Goal: Information Seeking & Learning: Learn about a topic

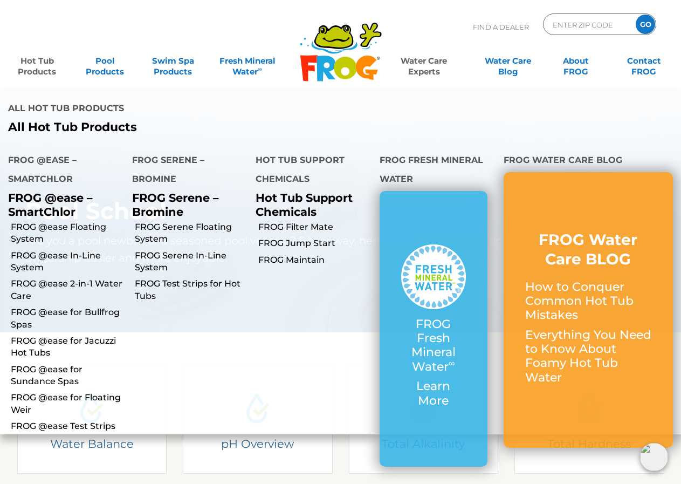
click at [45, 68] on link "Hot Tub Products" at bounding box center [37, 61] width 53 height 22
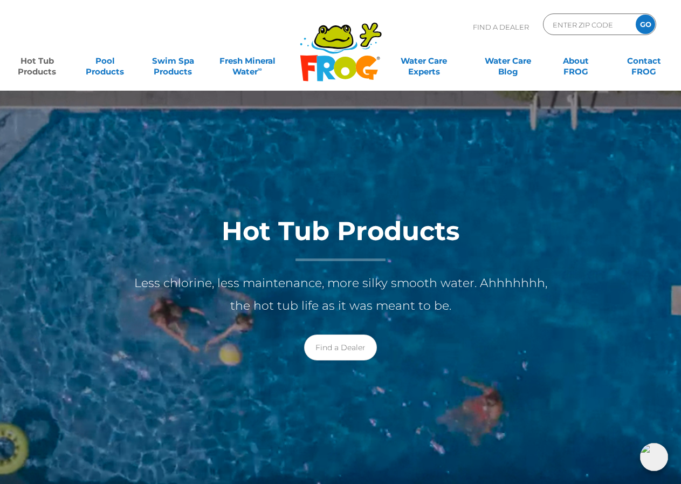
scroll to position [108, 0]
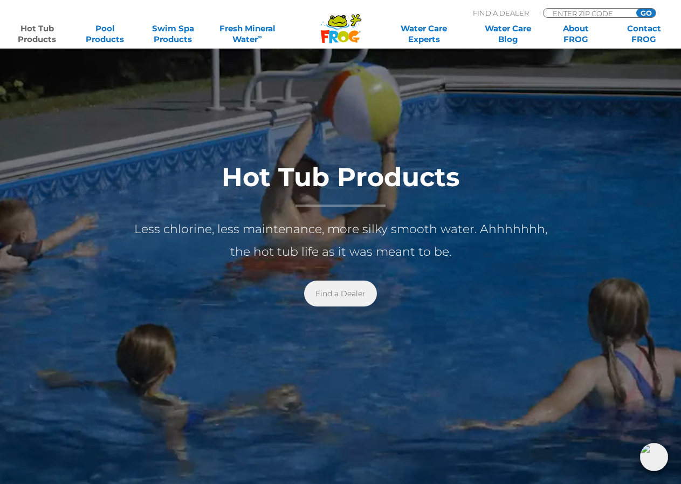
click at [339, 298] on link "Find a Dealer" at bounding box center [340, 293] width 73 height 26
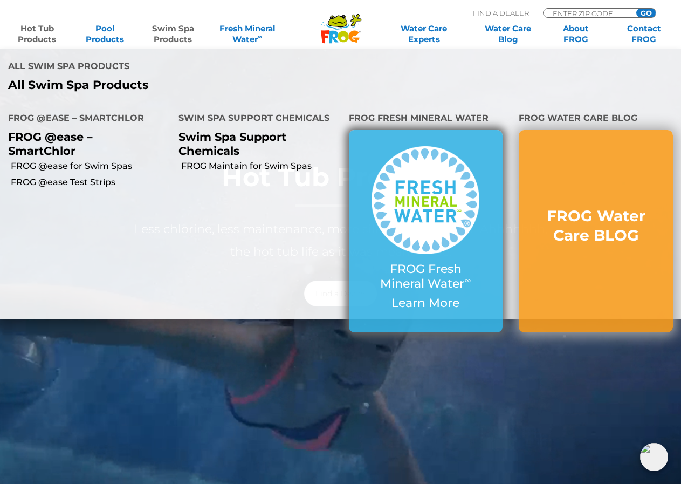
click at [436, 280] on p "FROG Fresh Mineral Water ∞" at bounding box center [425, 276] width 111 height 29
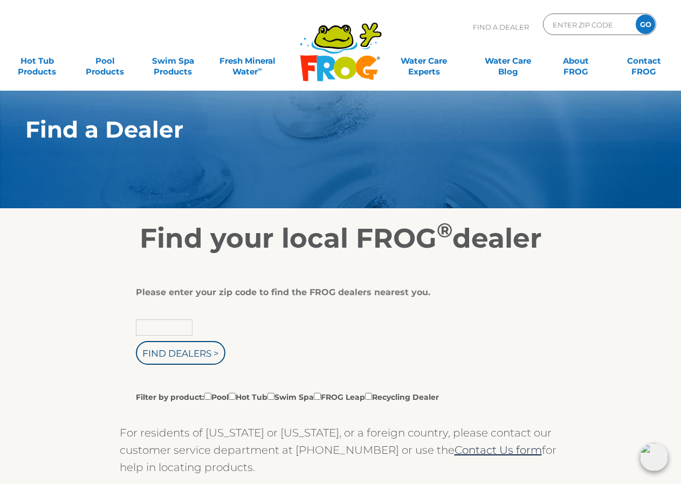
click at [159, 326] on input "text" at bounding box center [164, 327] width 57 height 16
click at [136, 341] on input "Find Dealers >" at bounding box center [181, 353] width 90 height 24
type input "36330"
click at [136, 341] on input "Find Dealers >" at bounding box center [181, 353] width 90 height 24
click at [173, 358] on input "Find Dealers >" at bounding box center [181, 353] width 90 height 24
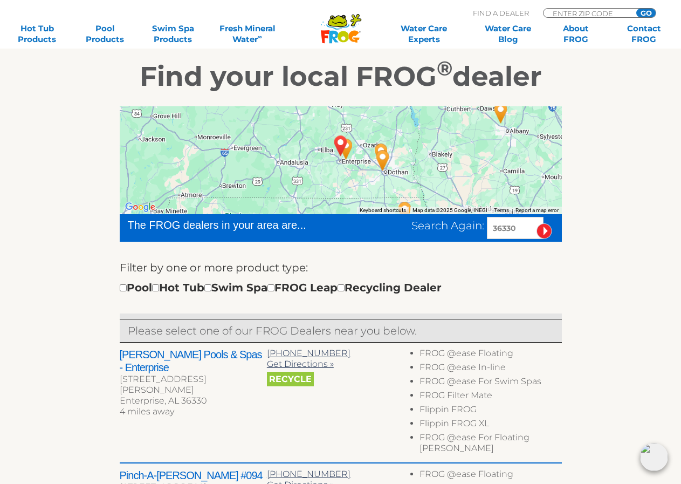
scroll to position [108, 0]
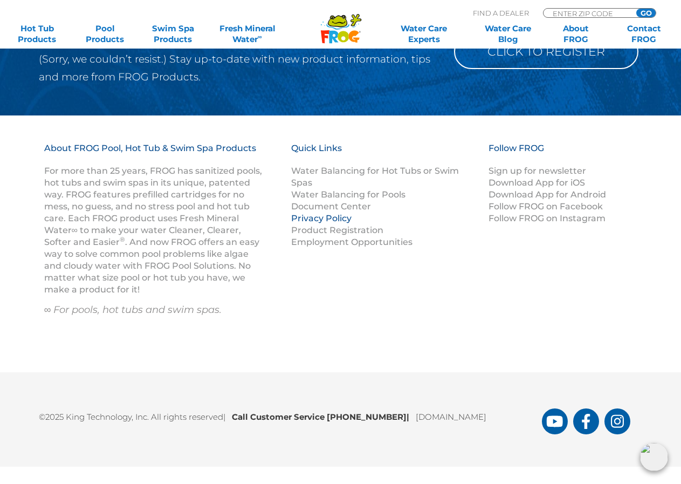
scroll to position [1094, 0]
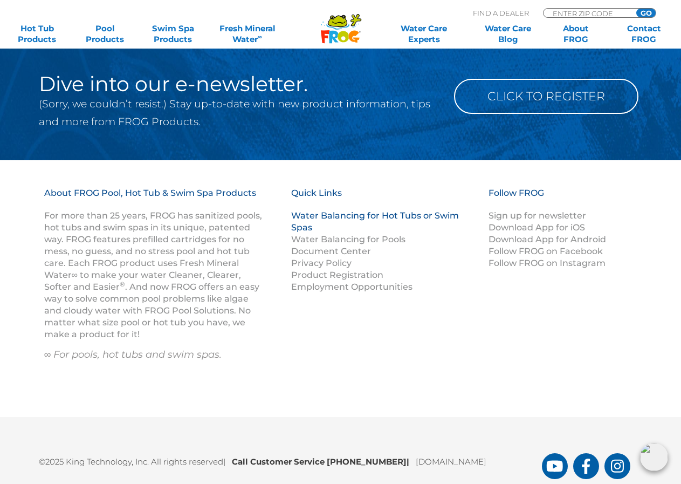
click at [305, 225] on link "Water Balancing for Hot Tubs or Swim Spas" at bounding box center [375, 221] width 168 height 22
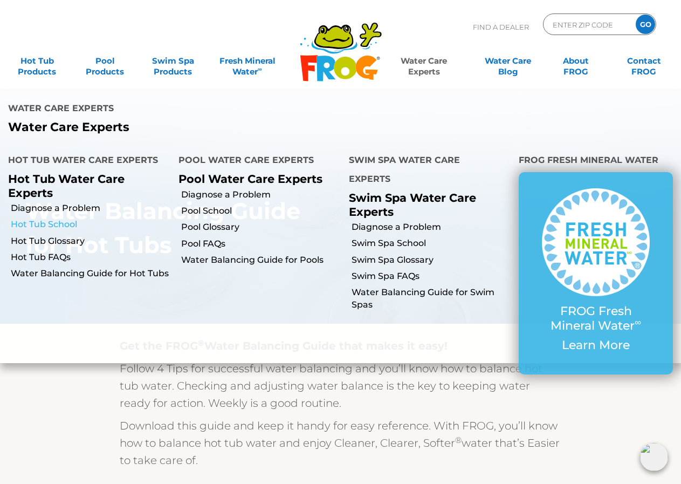
click at [67, 227] on link "Hot Tub School" at bounding box center [91, 224] width 160 height 12
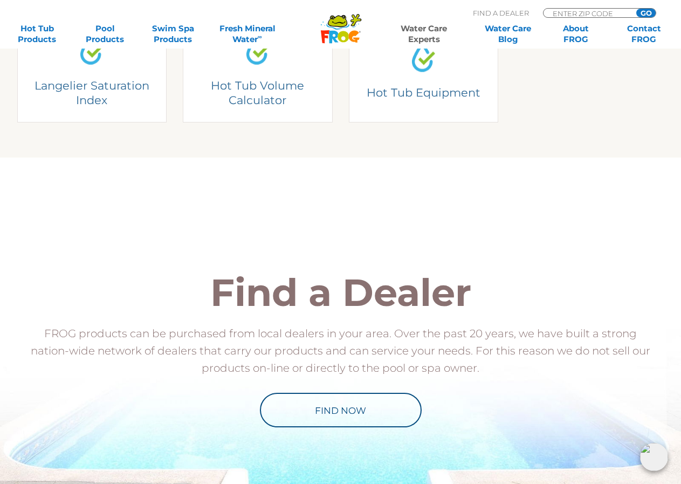
scroll to position [218, 0]
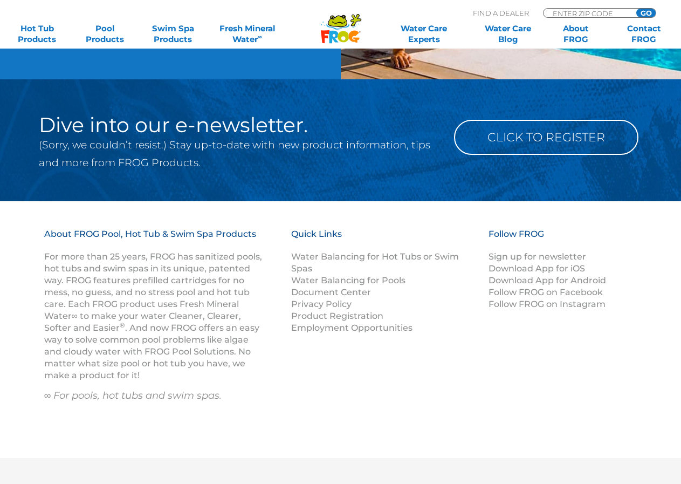
scroll to position [1094, 0]
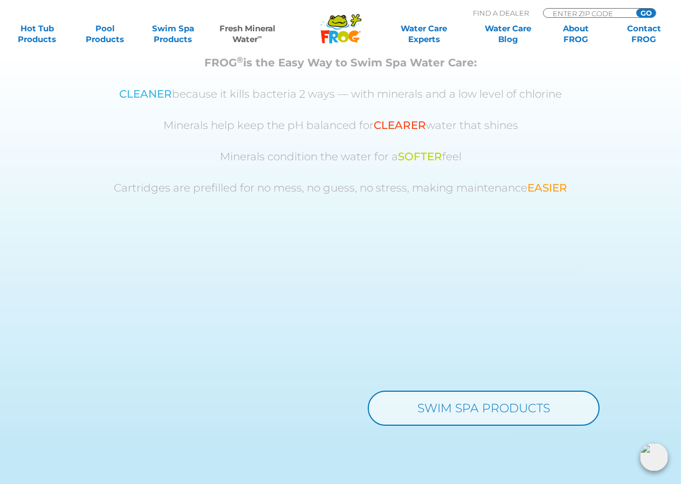
scroll to position [917, 0]
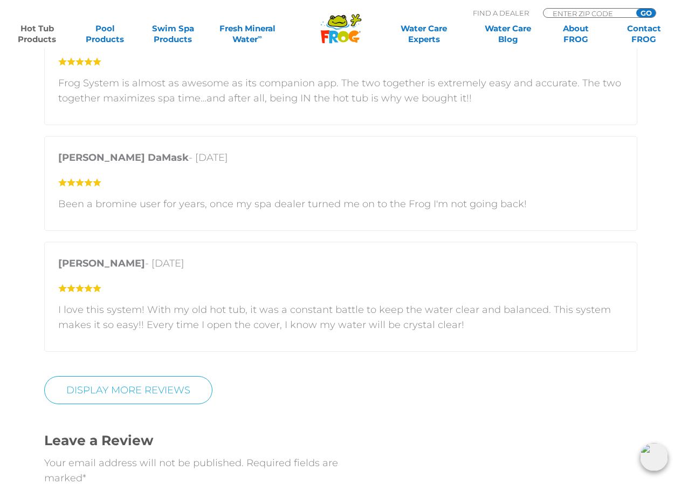
scroll to position [2034, 0]
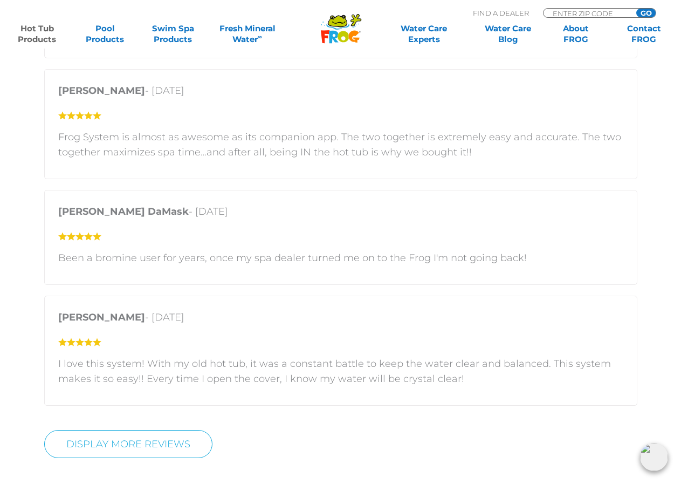
click at [680, 265] on section "Customer Reviews 5 star = 79% 4 star = 9% 3 star = 4% 2 star = 4% 1 star = 4% F…" at bounding box center [340, 186] width 681 height 1337
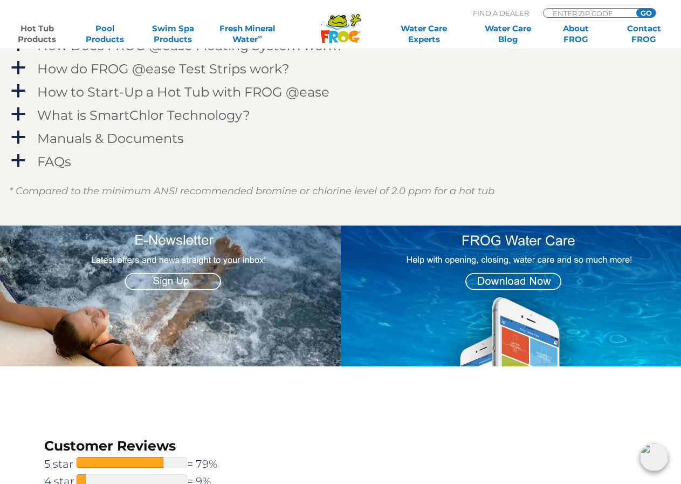
scroll to position [1162, 0]
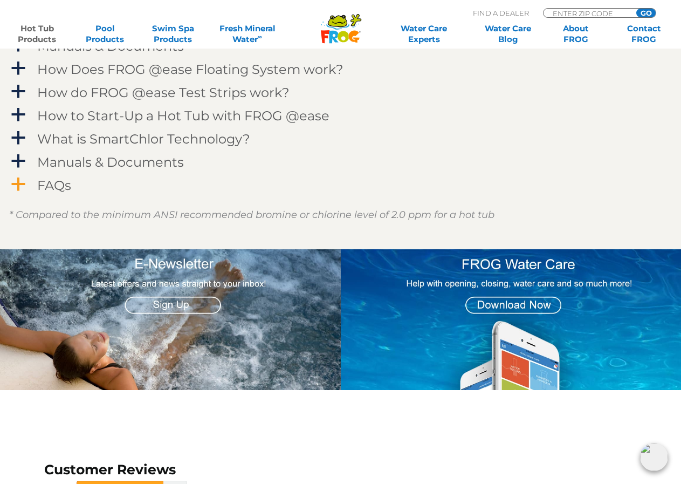
click at [65, 184] on h4 "FAQs" at bounding box center [54, 185] width 34 height 15
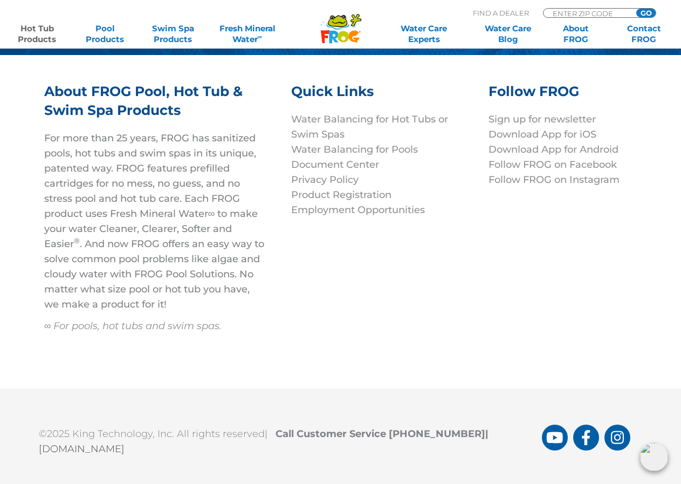
scroll to position [3970, 0]
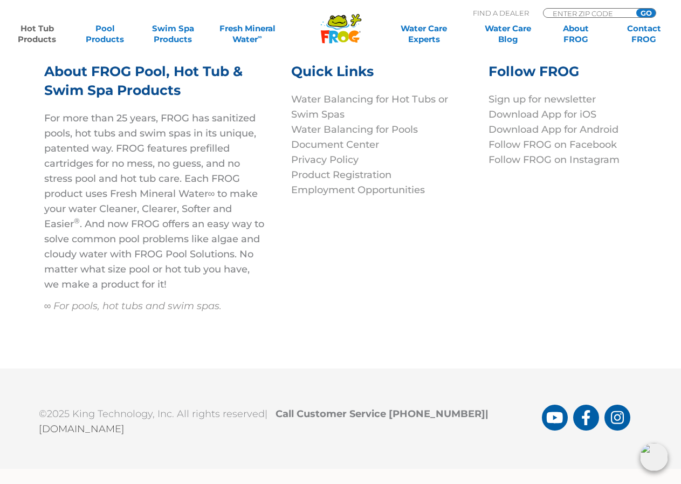
click at [125, 427] on link "[DOMAIN_NAME]" at bounding box center [82, 429] width 86 height 12
click at [125, 430] on link "[DOMAIN_NAME]" at bounding box center [82, 429] width 86 height 12
